Goal: Task Accomplishment & Management: Use online tool/utility

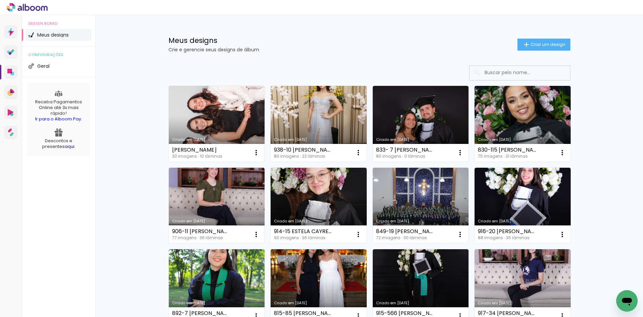
click at [506, 68] on input at bounding box center [530, 73] width 96 height 14
click at [505, 72] on input at bounding box center [530, 73] width 96 height 14
click at [503, 75] on input at bounding box center [530, 73] width 96 height 14
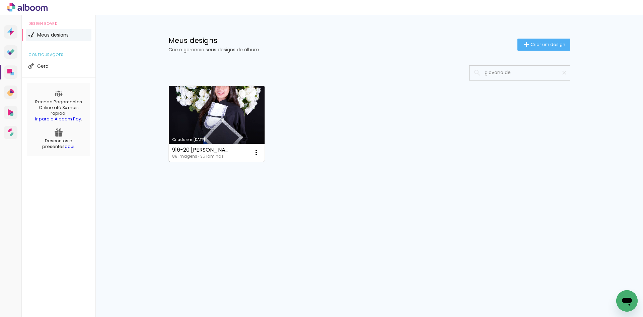
type input "giovana de"
type paper-input "giovana de"
click at [231, 131] on link "Criado em [DATE]" at bounding box center [217, 124] width 96 height 76
